Goal: Information Seeking & Learning: Learn about a topic

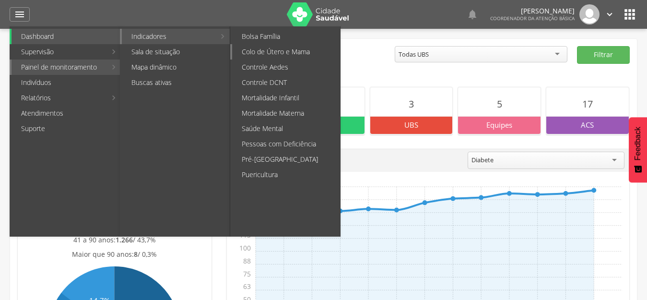
click at [289, 47] on link "Colo de Útero e Mama" at bounding box center [286, 51] width 108 height 15
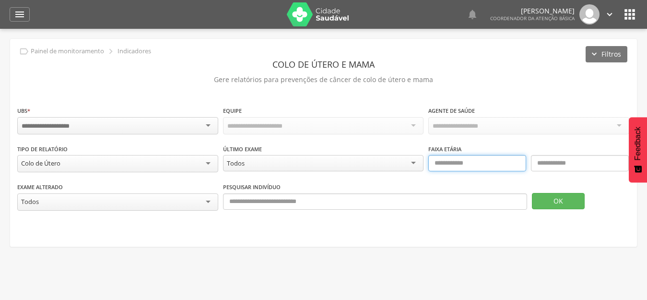
click at [499, 160] on input "text" at bounding box center [478, 163] width 98 height 16
type input "**"
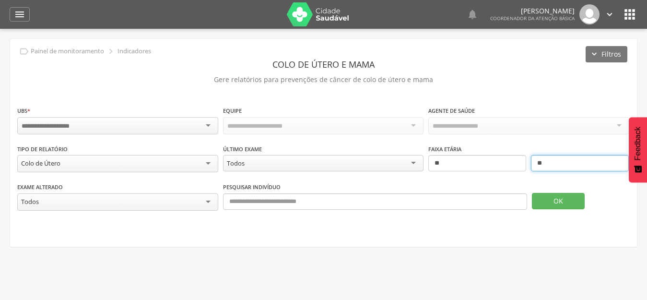
type input "**"
click at [103, 123] on div at bounding box center [117, 125] width 201 height 17
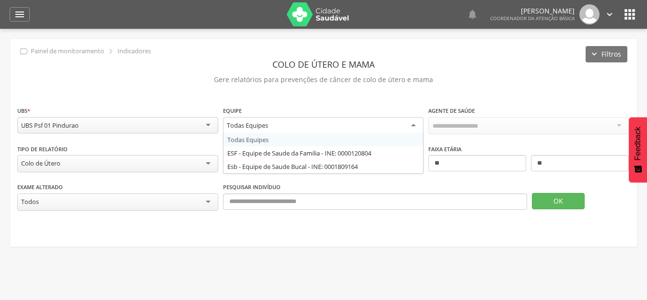
click at [390, 126] on div "Todas Equipes" at bounding box center [323, 125] width 201 height 17
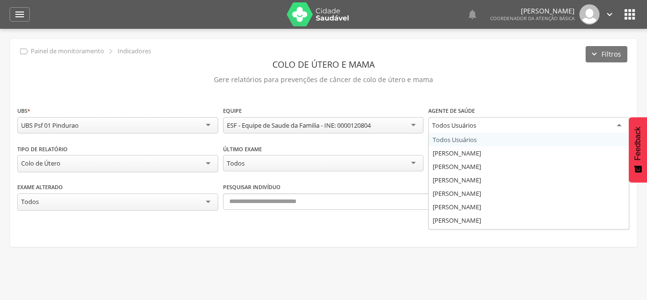
click at [445, 127] on div "Todos Usuários" at bounding box center [454, 125] width 44 height 9
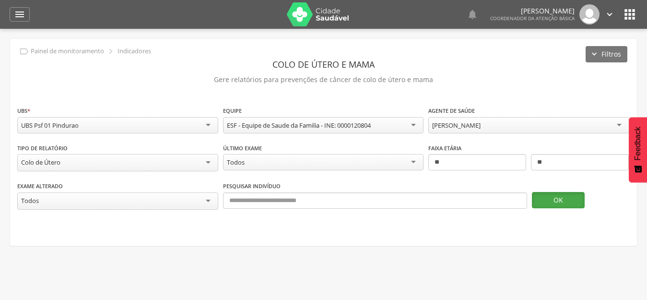
click at [575, 201] on button "OK" at bounding box center [558, 200] width 53 height 16
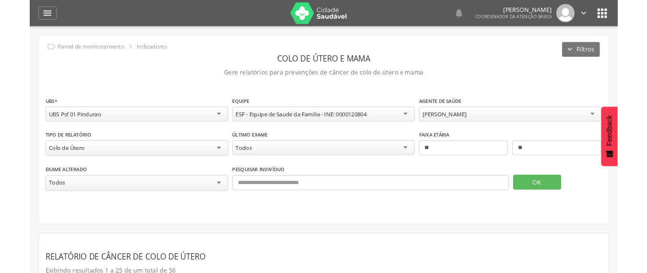
scroll to position [144, 0]
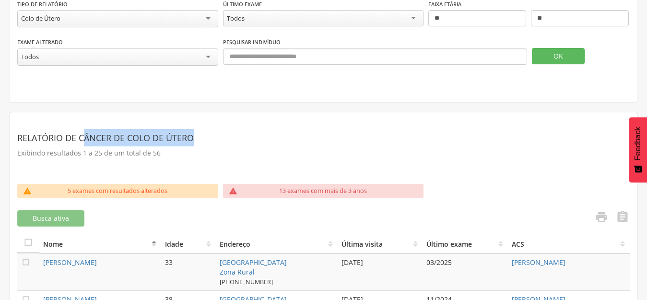
drag, startPoint x: 211, startPoint y: 135, endPoint x: 84, endPoint y: 138, distance: 126.7
click at [84, 138] on header "Relatório de Câncer de Colo de Útero" at bounding box center [323, 137] width 613 height 17
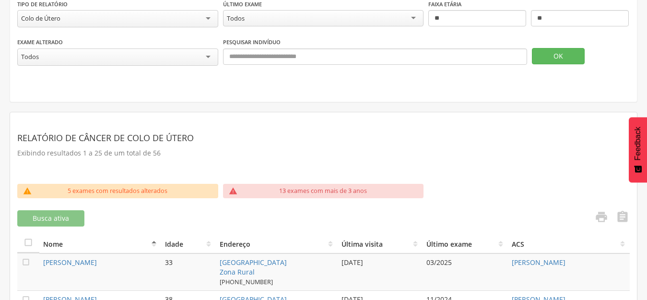
click at [283, 153] on p "Exibindo resultados 1 a 25 de um total de 56" at bounding box center [323, 152] width 613 height 13
drag, startPoint x: 506, startPoint y: 263, endPoint x: 625, endPoint y: 258, distance: 119.1
click at [625, 258] on tr " [PERSON_NAME] 33 [GEOGRAPHIC_DATA] Zona Rural [PHONE_NUMBER] [DATE] 03/2025 […" at bounding box center [323, 271] width 613 height 37
copy tr "[PERSON_NAME]"
click at [478, 163] on section "Relatório de Câncer de Colo de Útero Exibindo resultados 1 a 25 de um total de …" at bounding box center [323, 151] width 613 height 64
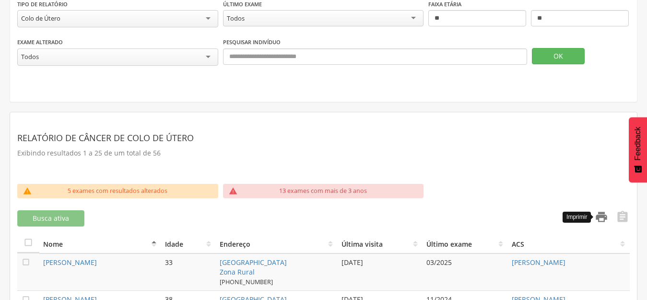
click at [606, 220] on icon "" at bounding box center [601, 216] width 13 height 13
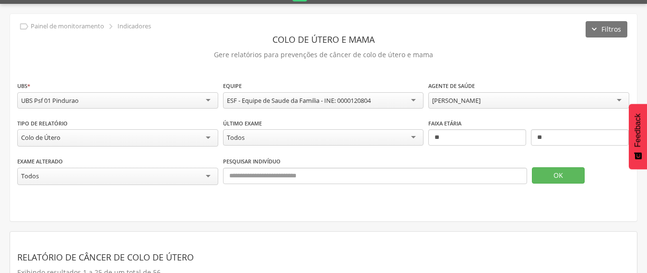
scroll to position [0, 0]
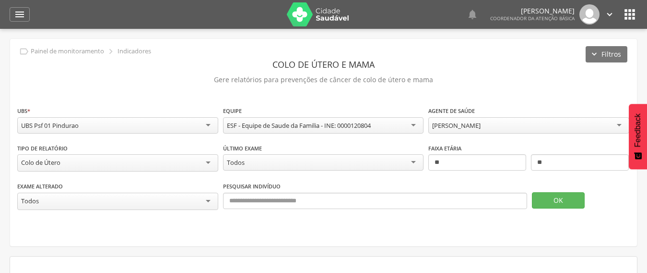
click at [465, 124] on div "[PERSON_NAME]" at bounding box center [456, 125] width 48 height 9
click at [548, 201] on button "OK" at bounding box center [558, 200] width 53 height 16
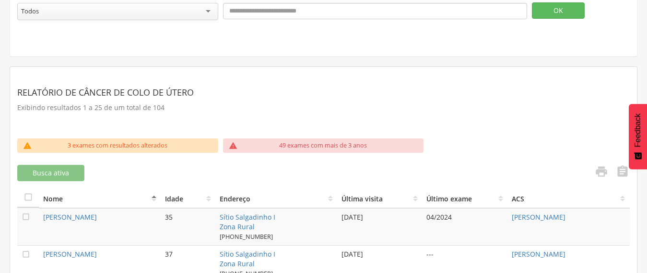
scroll to position [192, 0]
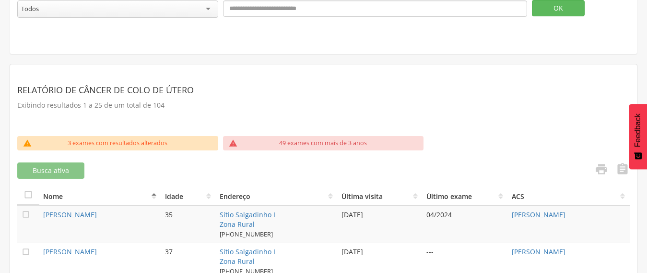
copy link "[PERSON_NAME]"
drag, startPoint x: 626, startPoint y: 213, endPoint x: 511, endPoint y: 215, distance: 115.2
click at [511, 215] on td "[PERSON_NAME]" at bounding box center [569, 223] width 122 height 37
click at [606, 167] on icon "" at bounding box center [601, 168] width 13 height 13
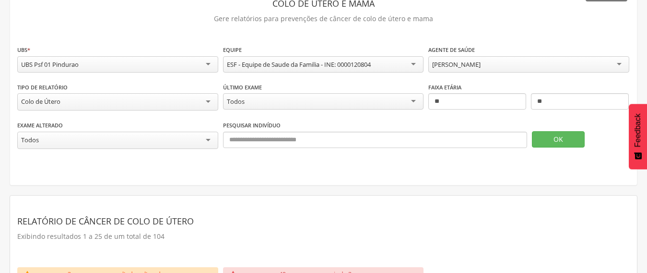
scroll to position [48, 0]
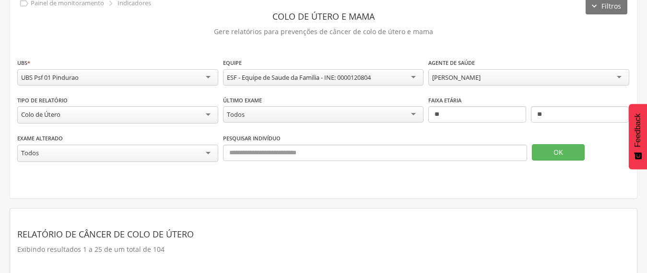
click at [481, 81] on div "[PERSON_NAME]" at bounding box center [456, 77] width 48 height 9
click at [570, 149] on button "OK" at bounding box center [558, 152] width 53 height 16
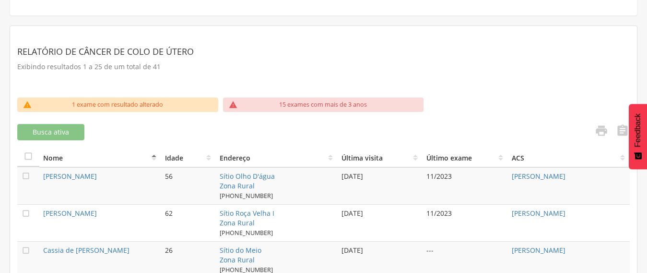
scroll to position [240, 0]
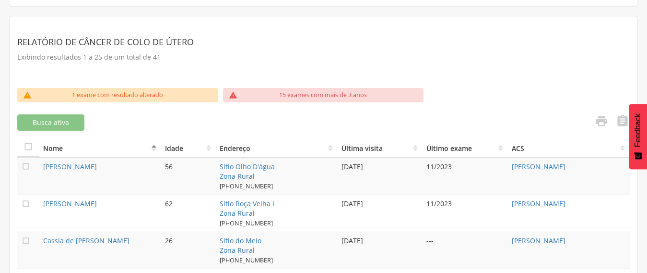
copy link "[PERSON_NAME]"
drag, startPoint x: 561, startPoint y: 164, endPoint x: 510, endPoint y: 166, distance: 50.4
click at [510, 166] on td "[PERSON_NAME]" at bounding box center [569, 175] width 122 height 37
click at [600, 122] on icon "" at bounding box center [601, 120] width 13 height 13
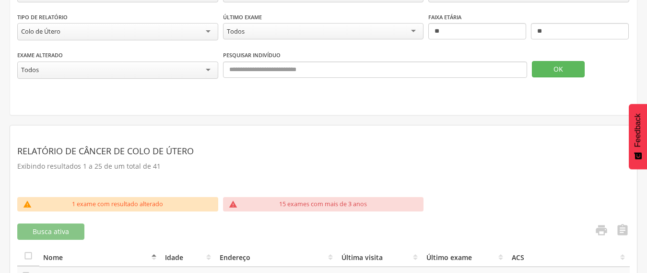
scroll to position [48, 0]
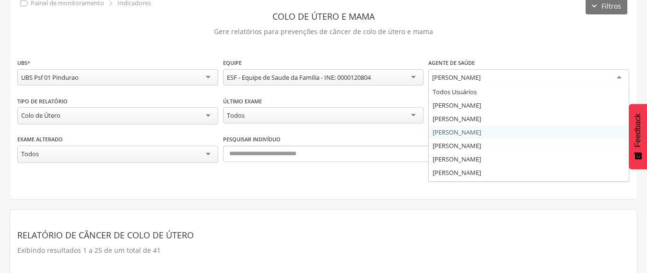
click at [510, 83] on div "[PERSON_NAME]" at bounding box center [529, 77] width 201 height 17
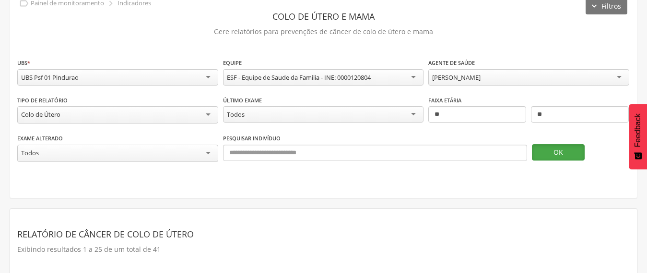
click at [570, 150] on button "OK" at bounding box center [558, 152] width 53 height 16
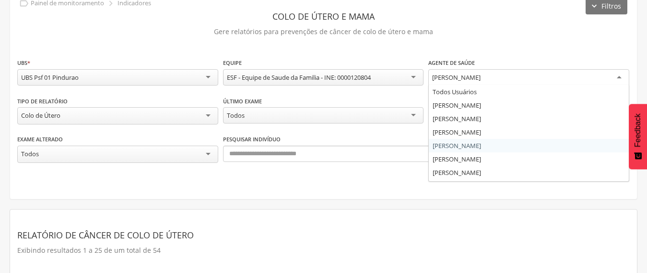
drag, startPoint x: 536, startPoint y: 77, endPoint x: 431, endPoint y: 84, distance: 104.3
click at [431, 84] on div "[PERSON_NAME]" at bounding box center [529, 77] width 201 height 17
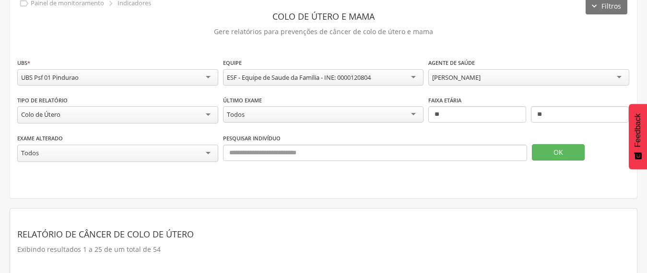
click at [554, 41] on div "**********" at bounding box center [323, 94] width 627 height 207
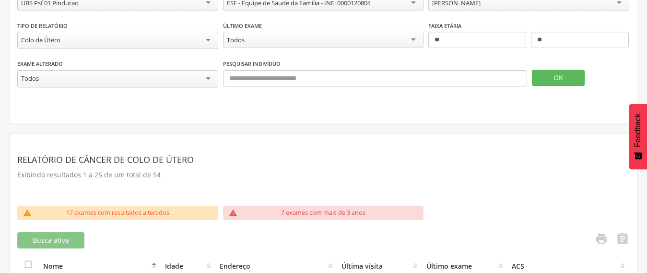
scroll to position [192, 0]
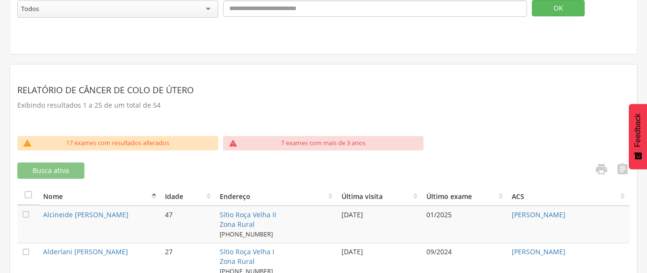
copy link "[PERSON_NAME]"
drag, startPoint x: 613, startPoint y: 213, endPoint x: 511, endPoint y: 216, distance: 102.3
click at [511, 216] on td "[PERSON_NAME]" at bounding box center [569, 223] width 122 height 37
click at [592, 165] on link "" at bounding box center [598, 170] width 19 height 16
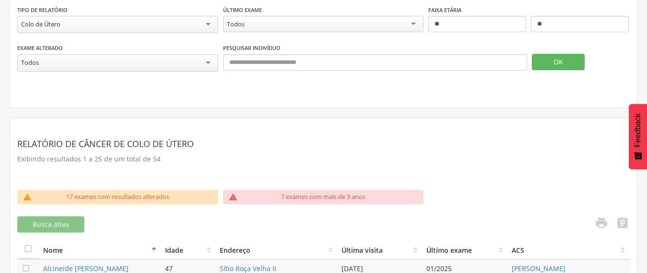
scroll to position [96, 0]
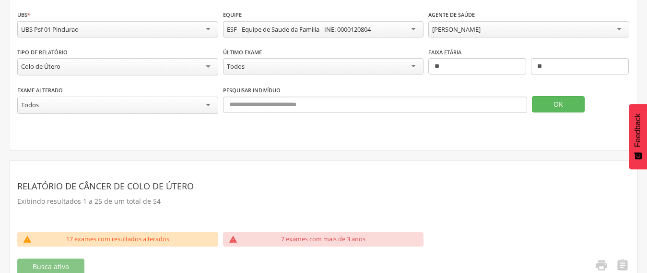
click at [481, 27] on div "[PERSON_NAME]" at bounding box center [456, 29] width 48 height 9
click at [566, 102] on button "OK" at bounding box center [558, 104] width 53 height 16
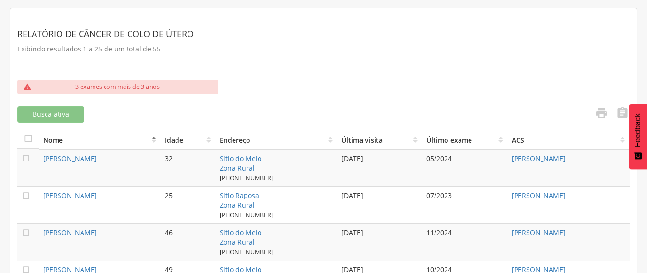
scroll to position [192, 0]
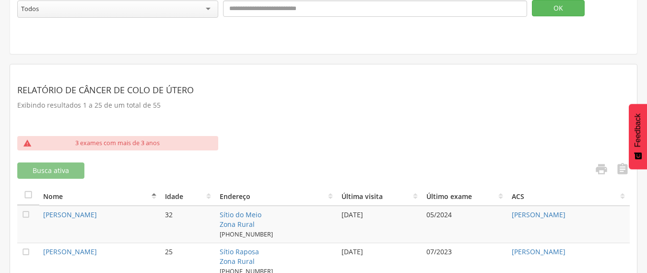
copy tr "[PERSON_NAME]"
drag, startPoint x: 588, startPoint y: 213, endPoint x: 505, endPoint y: 215, distance: 83.5
click at [505, 215] on tr " [PERSON_NAME] 32 Sítio do Meio Zona Rural [PHONE_NUMBER] [DATE] 05/2024 [PERS…" at bounding box center [323, 223] width 613 height 37
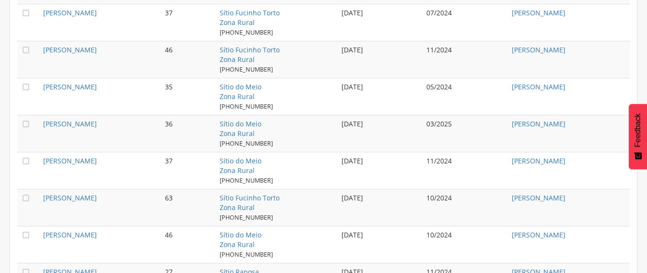
scroll to position [1099, 0]
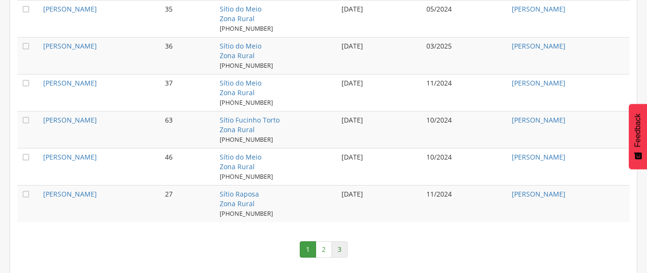
click at [341, 247] on link "3" at bounding box center [340, 249] width 16 height 16
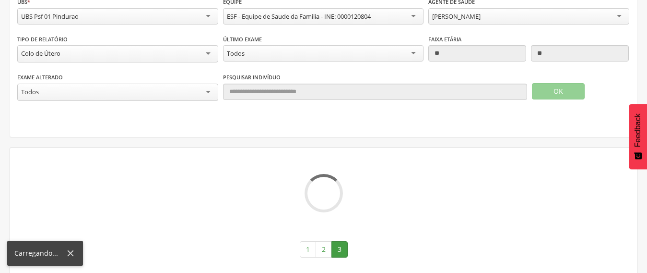
scroll to position [360, 0]
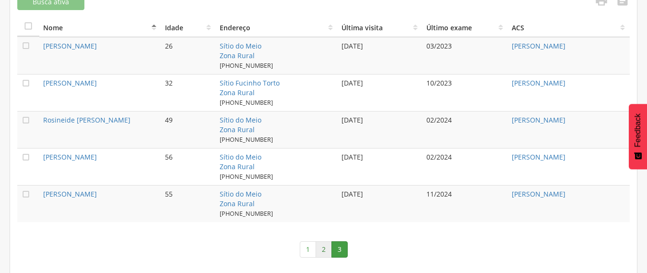
click at [318, 249] on link "2" at bounding box center [324, 249] width 16 height 16
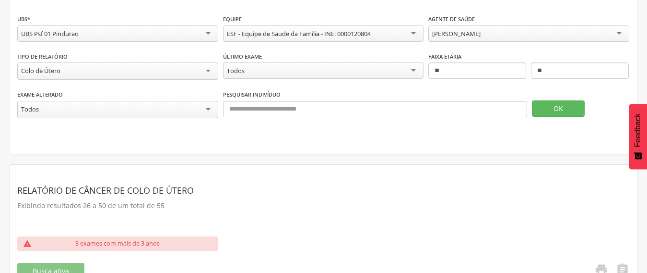
scroll to position [284, 0]
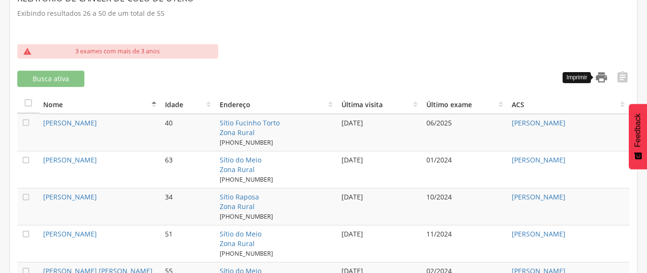
click at [607, 78] on icon "" at bounding box center [601, 77] width 13 height 13
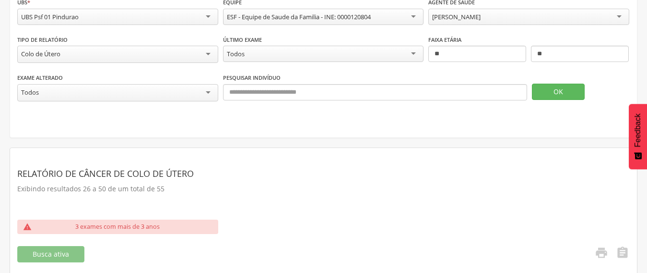
scroll to position [92, 0]
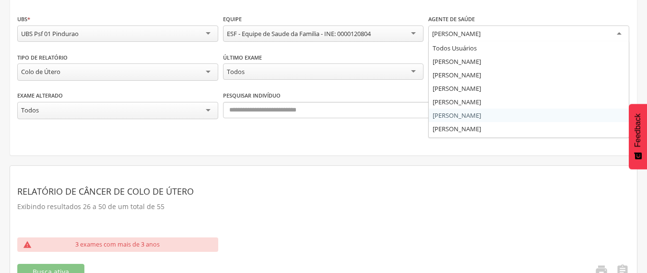
click at [461, 32] on div "[PERSON_NAME]" at bounding box center [456, 33] width 48 height 9
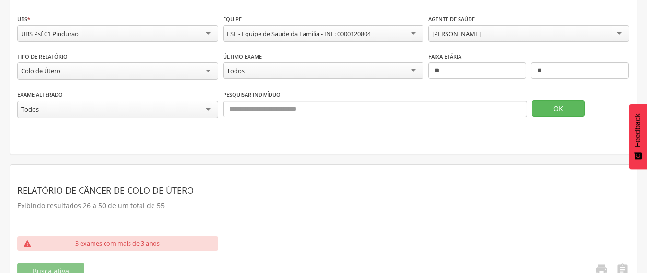
scroll to position [0, 0]
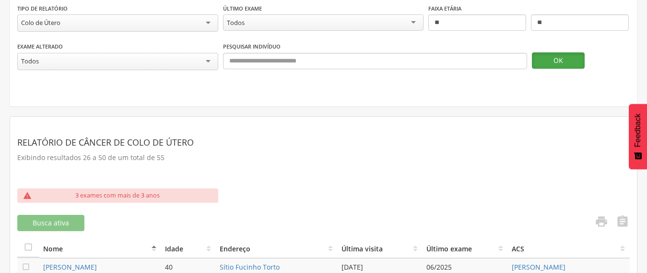
click at [544, 65] on button "OK" at bounding box center [558, 60] width 53 height 16
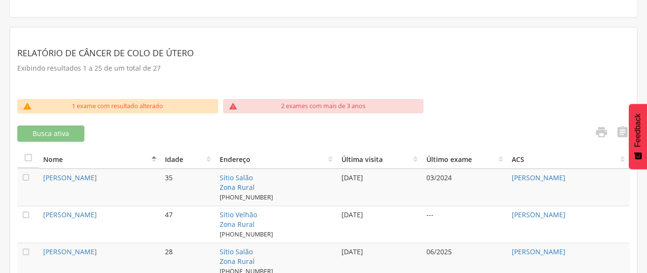
scroll to position [236, 0]
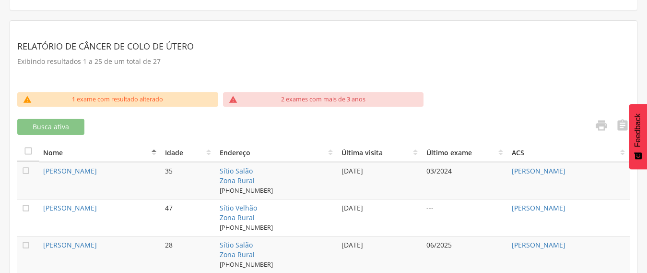
copy tr "[PERSON_NAME]"
drag, startPoint x: 585, startPoint y: 172, endPoint x: 507, endPoint y: 177, distance: 78.4
click at [507, 177] on tr " [PERSON_NAME] 35 Sítio Salão Zona Rural [PHONE_NUMBER] [DATE] 03/2024 [PERSON…" at bounding box center [323, 180] width 613 height 37
click at [608, 121] on icon "" at bounding box center [601, 125] width 13 height 13
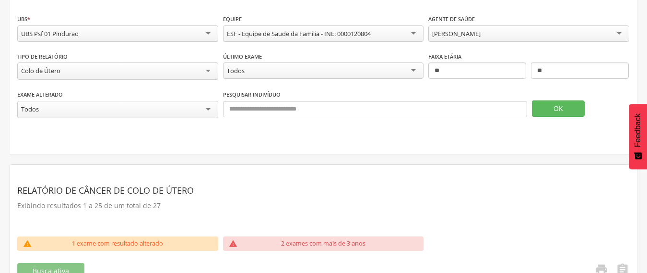
click at [531, 33] on div "[PERSON_NAME]" at bounding box center [529, 33] width 201 height 16
click at [569, 107] on button "OK" at bounding box center [558, 108] width 53 height 16
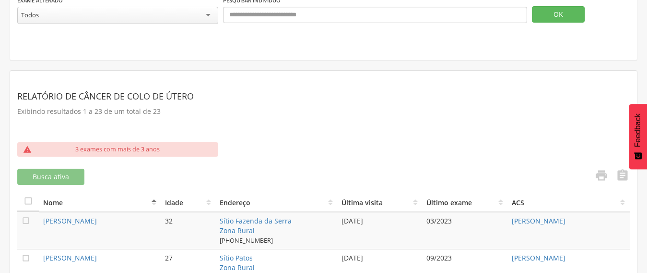
scroll to position [236, 0]
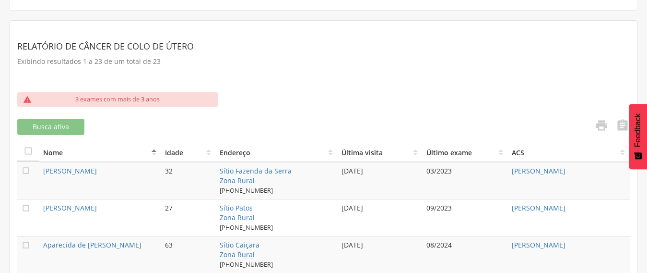
copy link "[PERSON_NAME]"
drag, startPoint x: 585, startPoint y: 166, endPoint x: 510, endPoint y: 168, distance: 74.9
click at [510, 168] on td "[PERSON_NAME]" at bounding box center [569, 180] width 122 height 37
click at [599, 122] on icon "" at bounding box center [601, 125] width 13 height 13
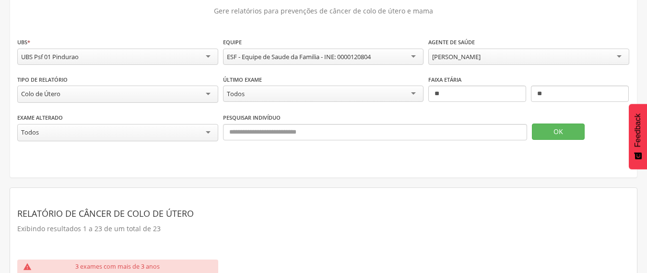
scroll to position [44, 0]
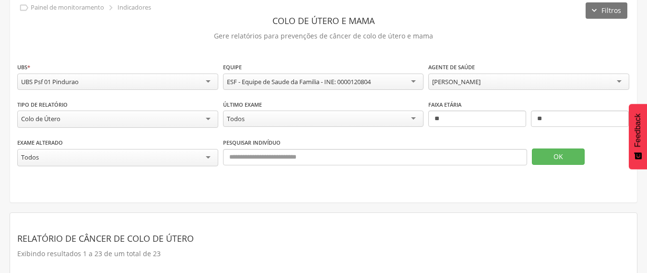
click at [553, 84] on div "[PERSON_NAME]" at bounding box center [529, 81] width 201 height 16
click at [565, 159] on button "OK" at bounding box center [558, 156] width 53 height 16
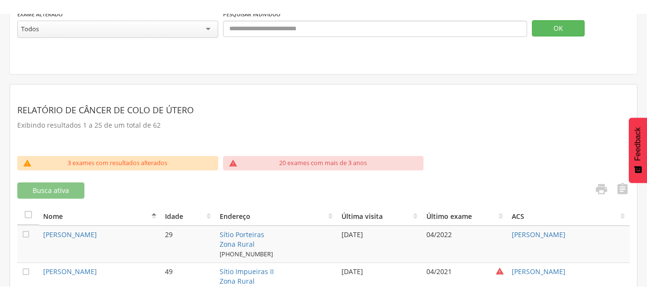
scroll to position [188, 0]
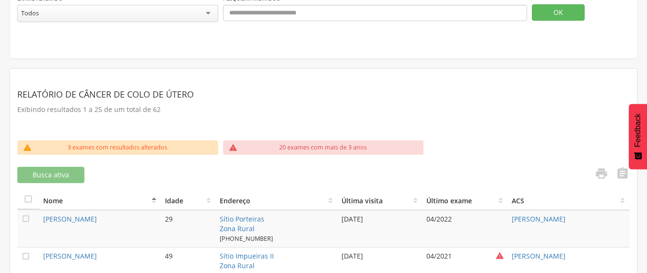
copy tr "[PERSON_NAME]"
drag, startPoint x: 600, startPoint y: 217, endPoint x: 498, endPoint y: 228, distance: 102.3
click at [498, 228] on tr " [PERSON_NAME] 29 Sítio Porteiras Zona Rural [PHONE_NUMBER] [DATE] 04/2022 [PE…" at bounding box center [323, 228] width 613 height 37
click at [602, 168] on icon "" at bounding box center [601, 173] width 13 height 13
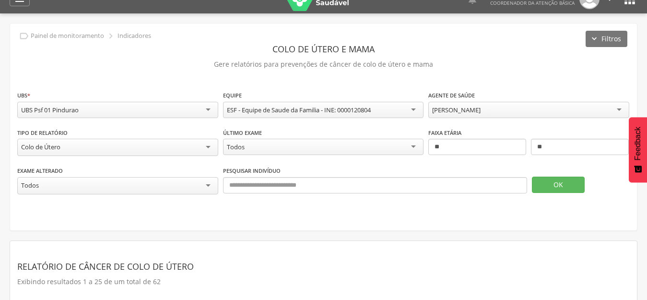
scroll to position [0, 0]
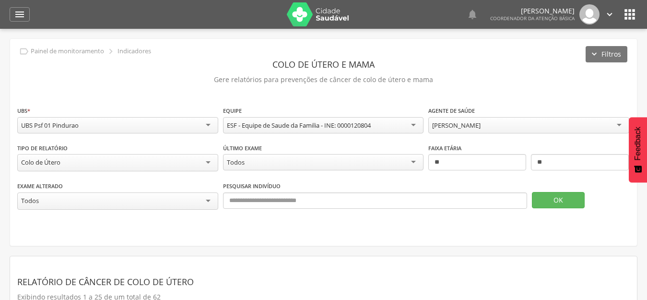
click at [630, 19] on icon "" at bounding box center [629, 14] width 15 height 15
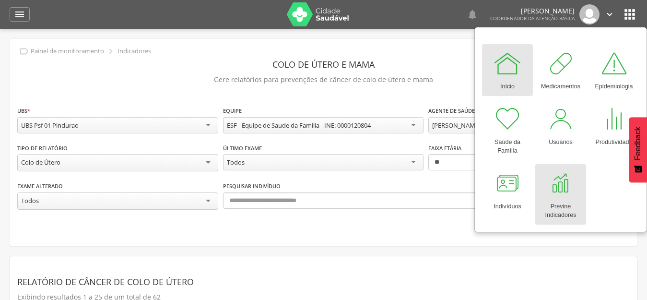
click at [564, 181] on div at bounding box center [561, 183] width 29 height 29
